Goal: Find contact information: Find contact information

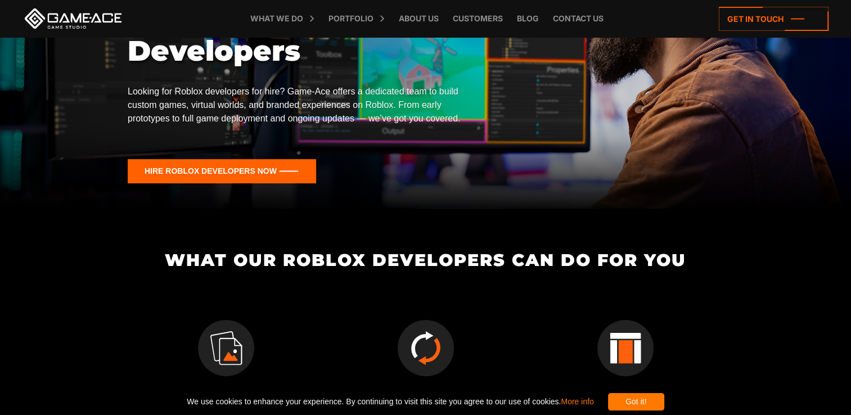
click at [271, 161] on icon at bounding box center [222, 171] width 188 height 24
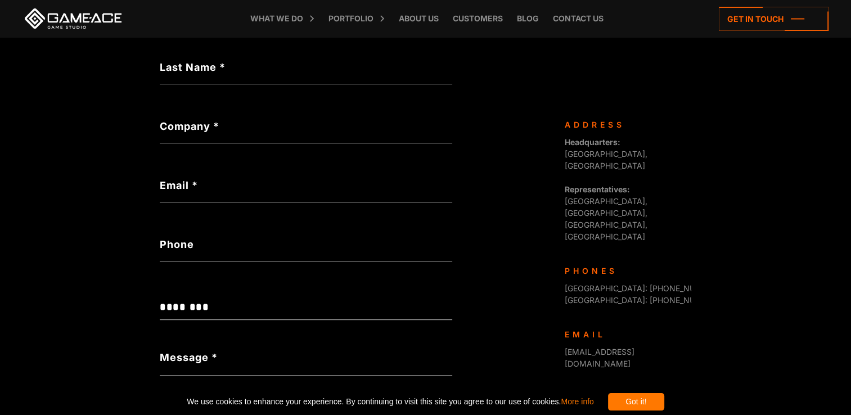
scroll to position [337, 0]
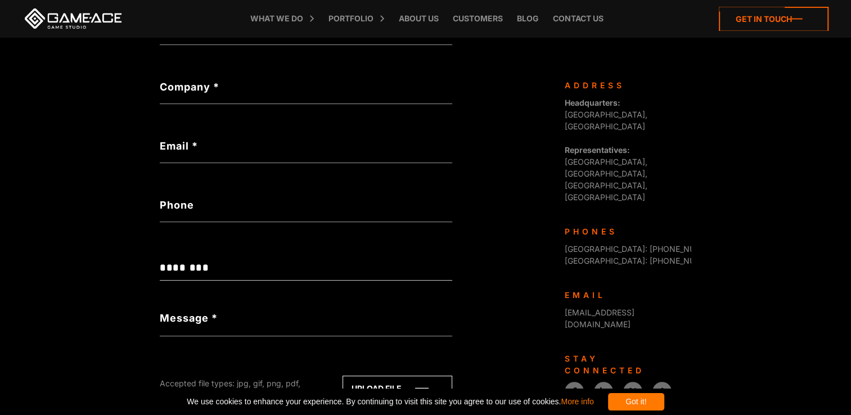
click at [760, 17] on icon at bounding box center [774, 19] width 110 height 24
